Goal: Transaction & Acquisition: Subscribe to service/newsletter

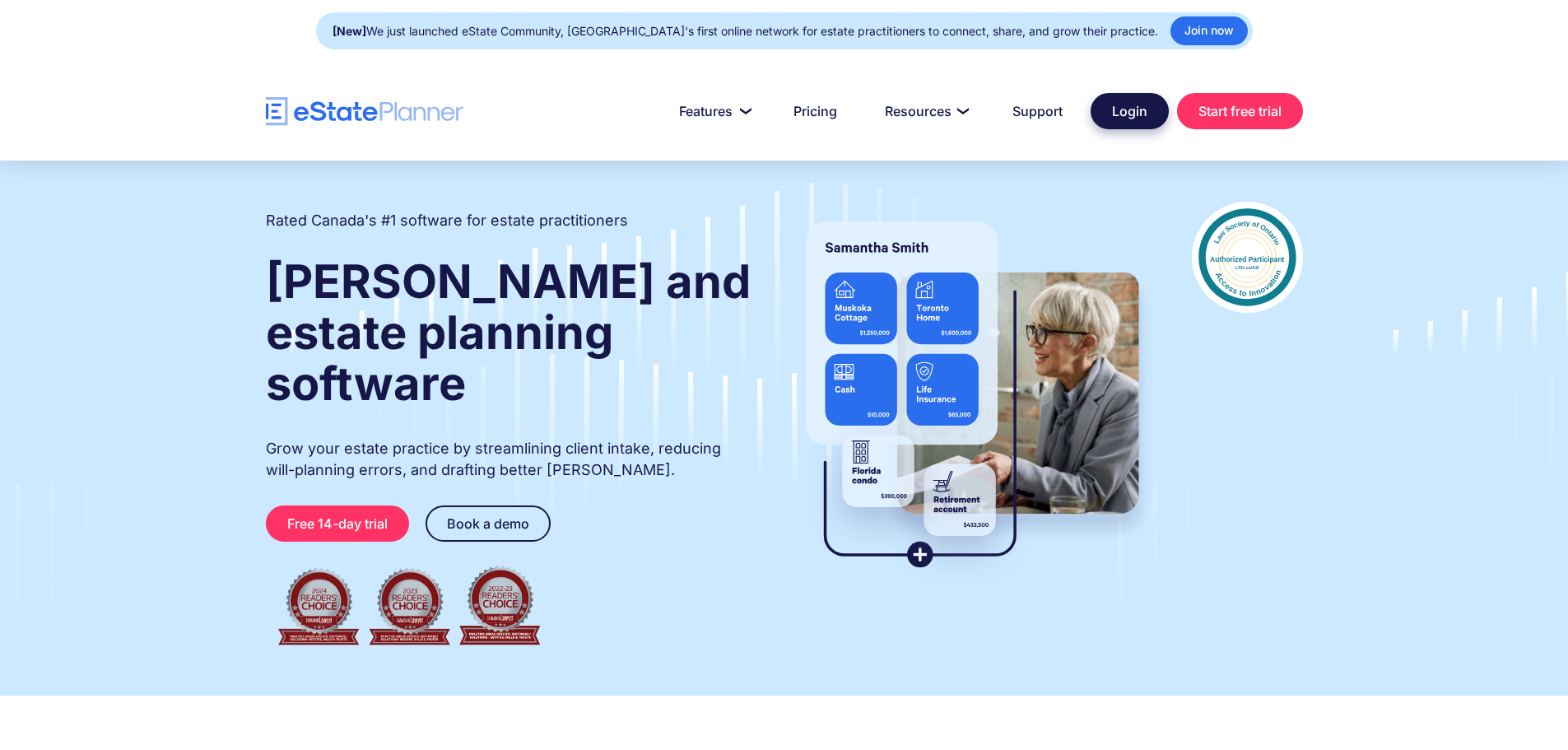
click at [1121, 115] on link "Login" at bounding box center [1130, 112] width 78 height 36
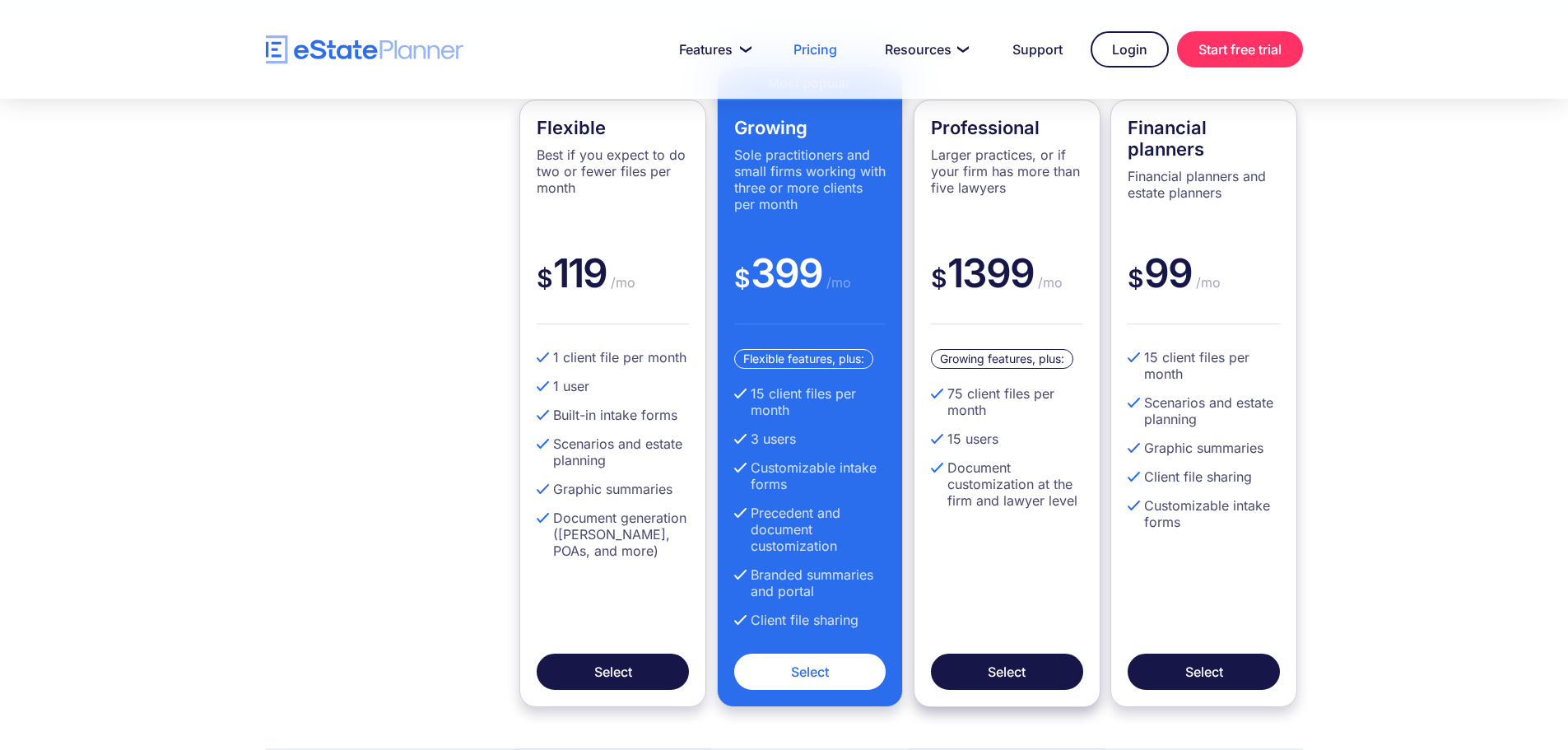
scroll to position [494, 0]
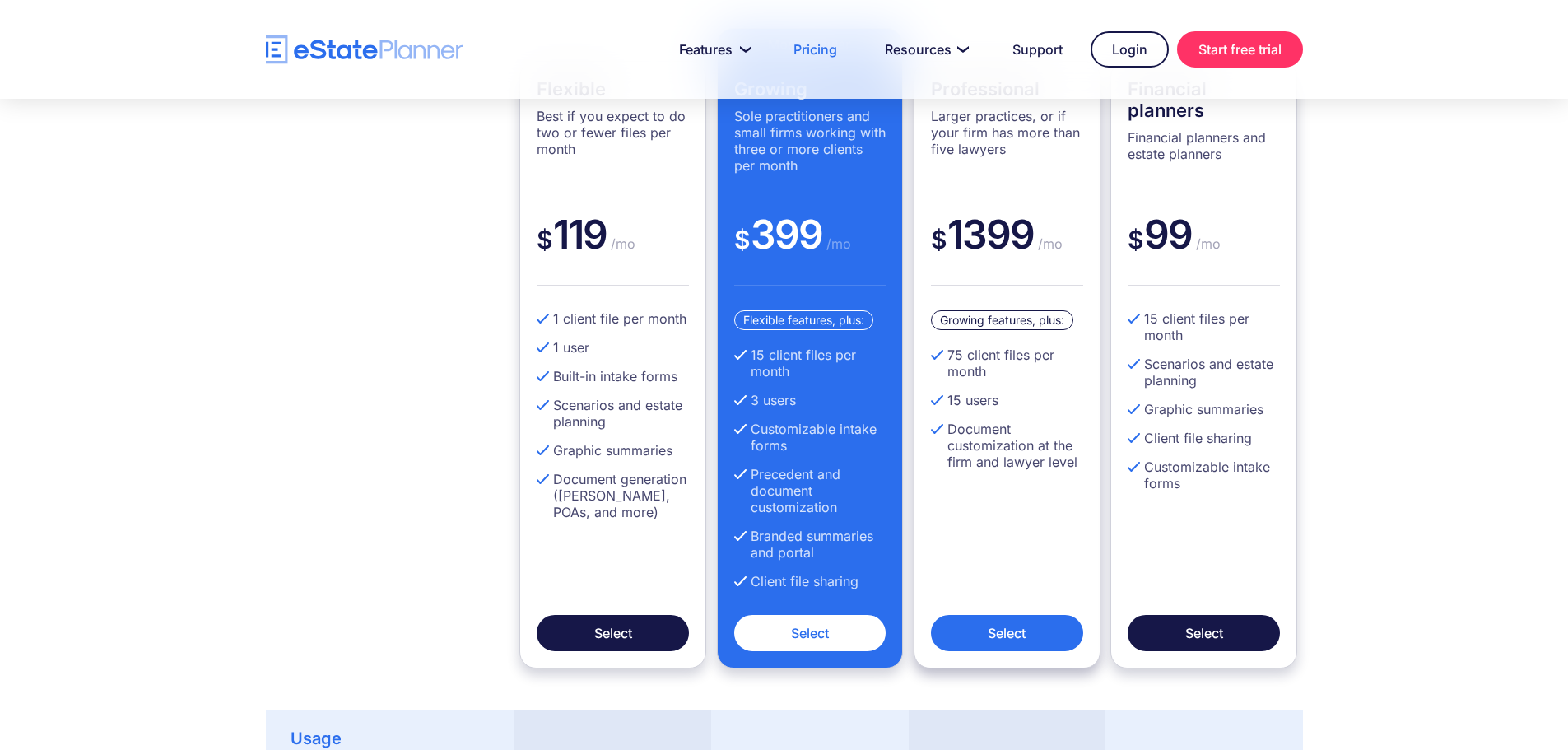
click at [1039, 637] on link "Select" at bounding box center [1007, 633] width 152 height 36
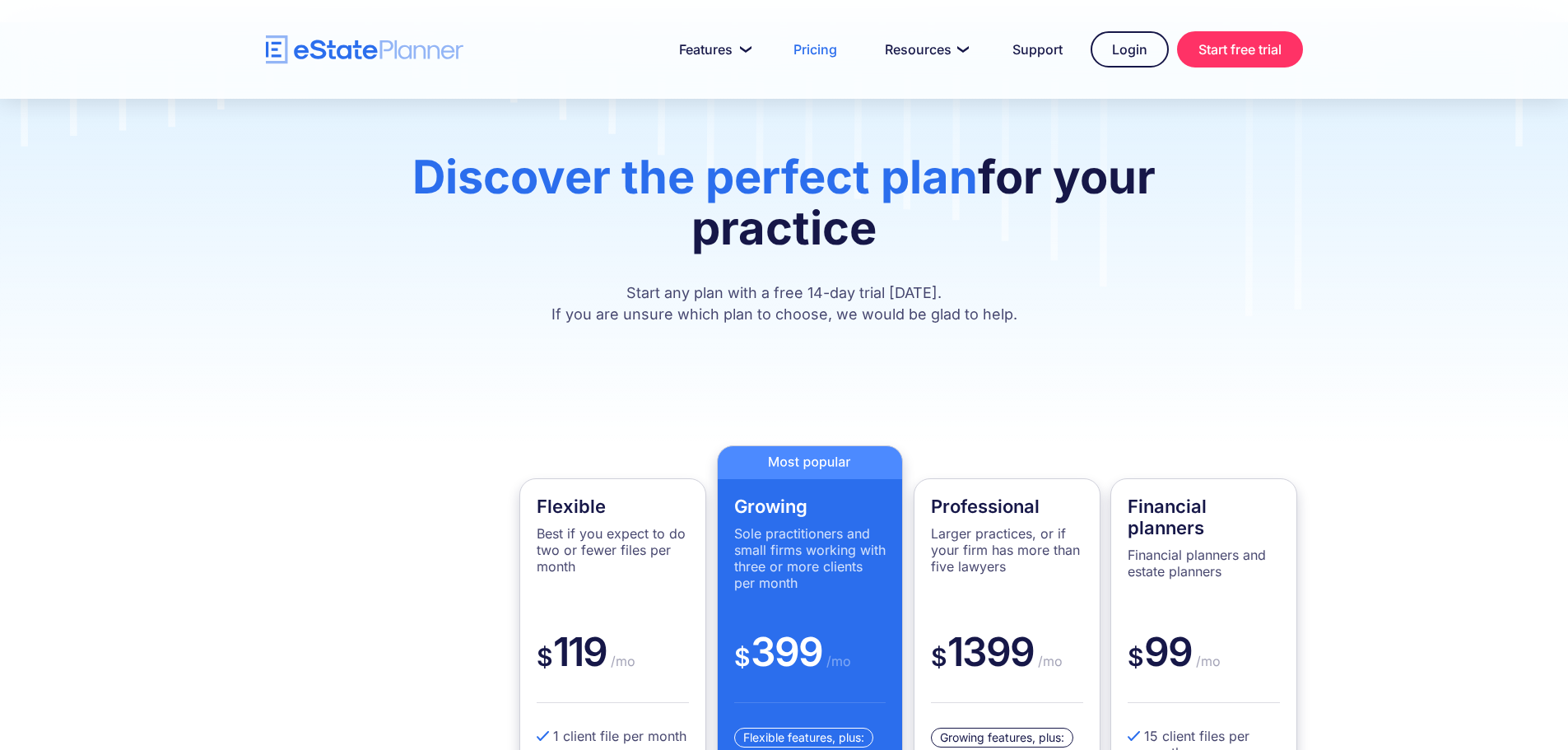
scroll to position [0, 0]
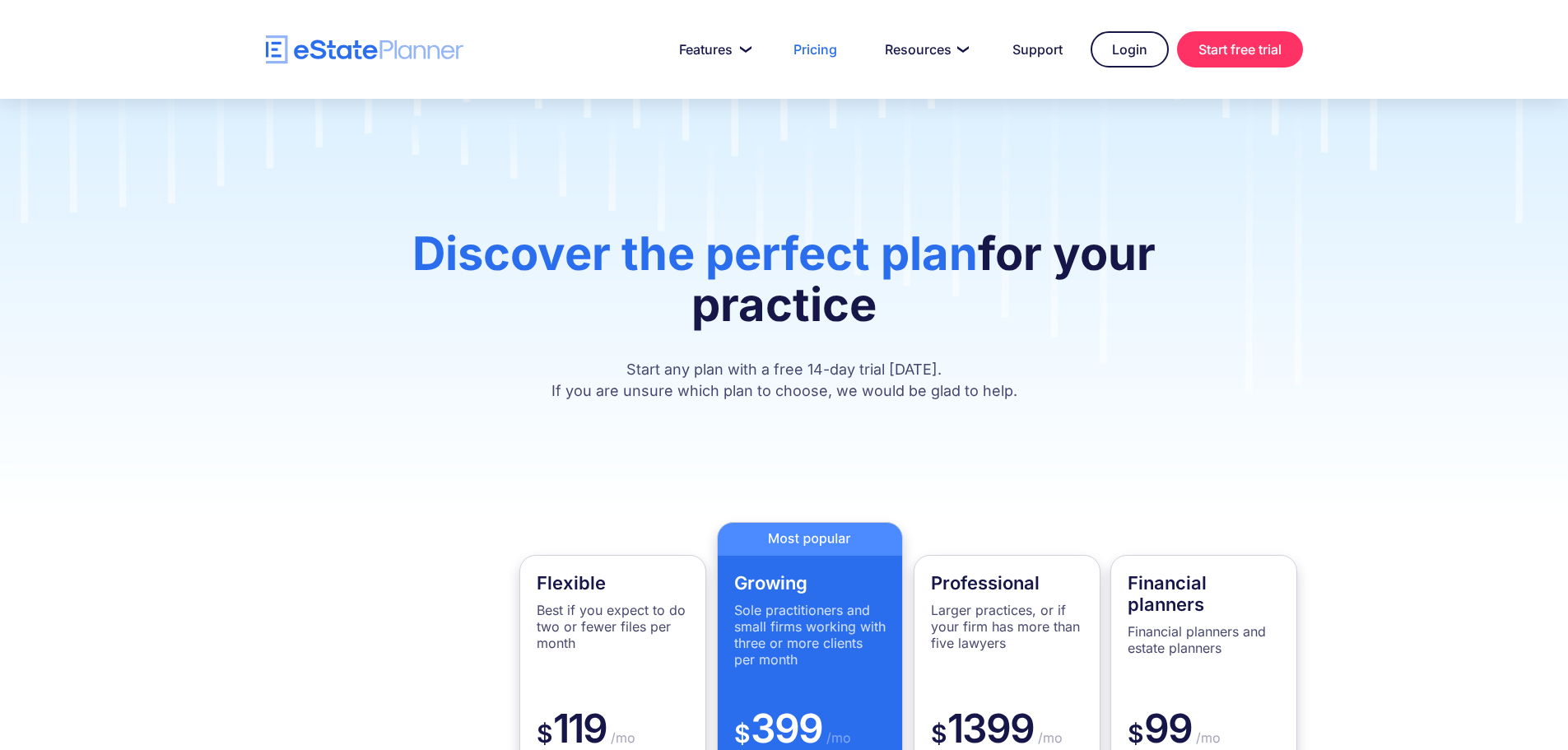
click at [405, 289] on h1 "Discover the perfect plan for your practice" at bounding box center [784, 287] width 891 height 119
click at [336, 248] on div "Discover the perfect plan for your practice Start any plan with a free 14-day t…" at bounding box center [784, 315] width 941 height 174
